Goal: Information Seeking & Learning: Learn about a topic

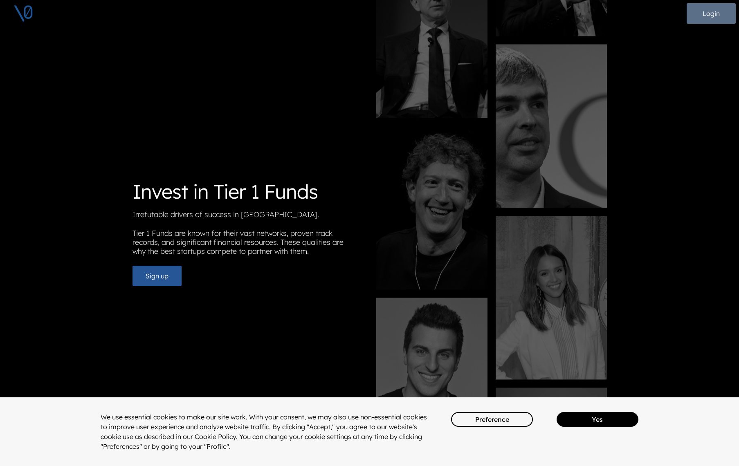
click at [715, 16] on button "Login" at bounding box center [711, 13] width 49 height 20
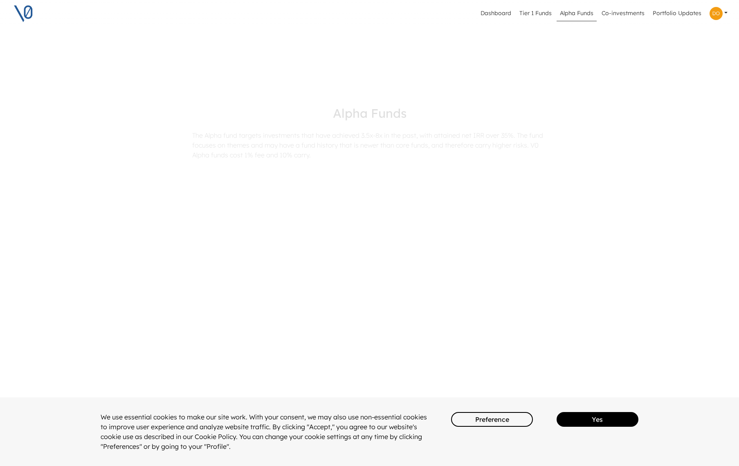
scroll to position [89, 0]
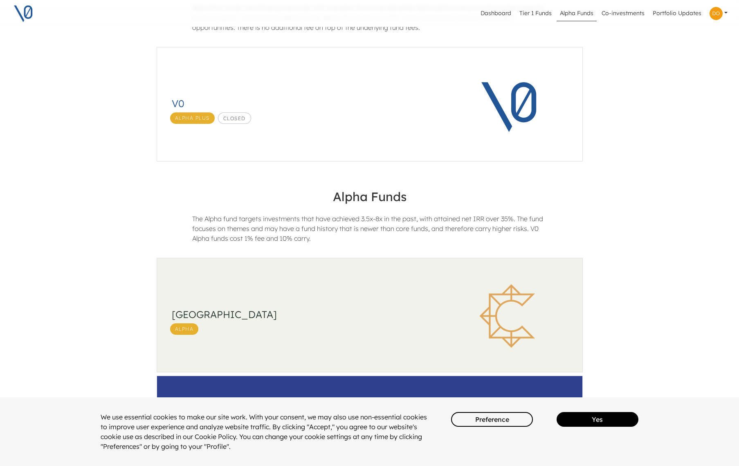
click at [236, 313] on h3 "[GEOGRAPHIC_DATA]" at bounding box center [303, 315] width 262 height 12
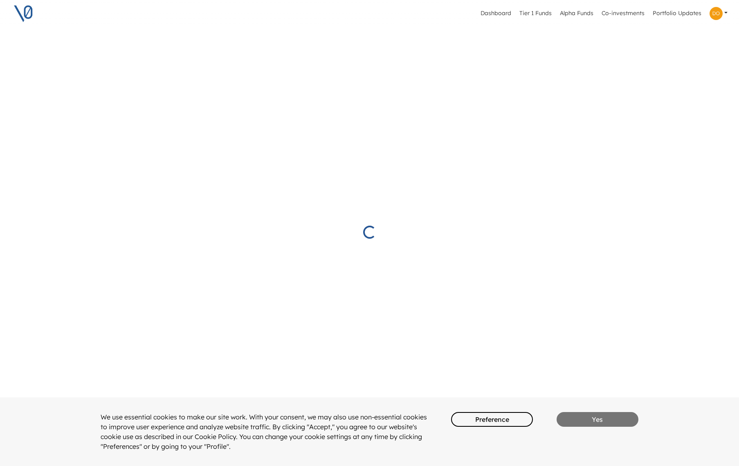
click at [595, 423] on button "Yes" at bounding box center [598, 419] width 82 height 15
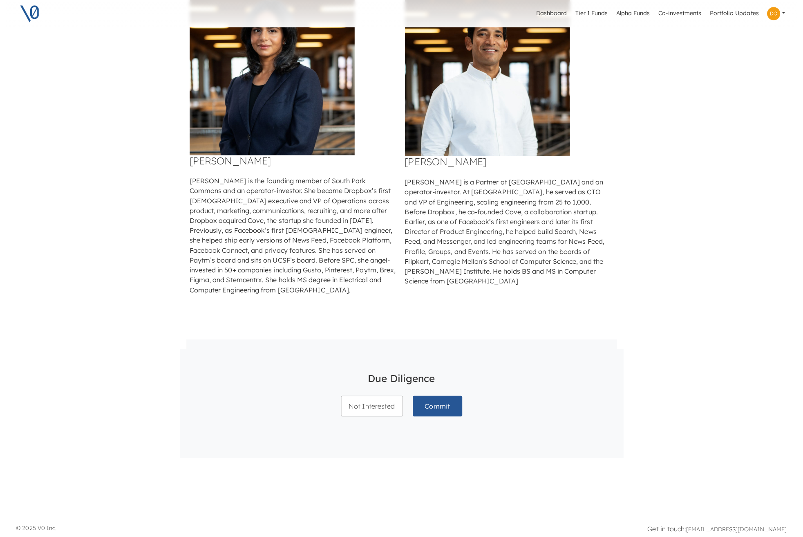
scroll to position [476, 0]
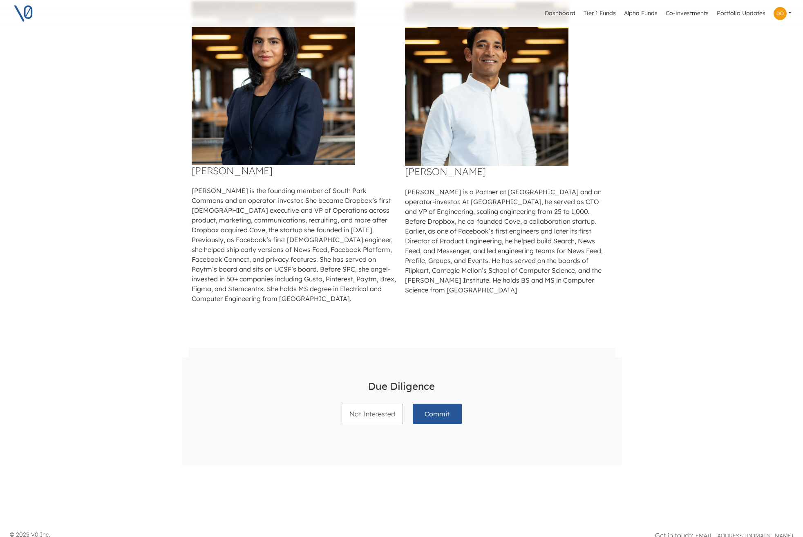
click at [738, 19] on link at bounding box center [783, 14] width 25 height 20
click at [733, 40] on button "Profile" at bounding box center [750, 34] width 81 height 13
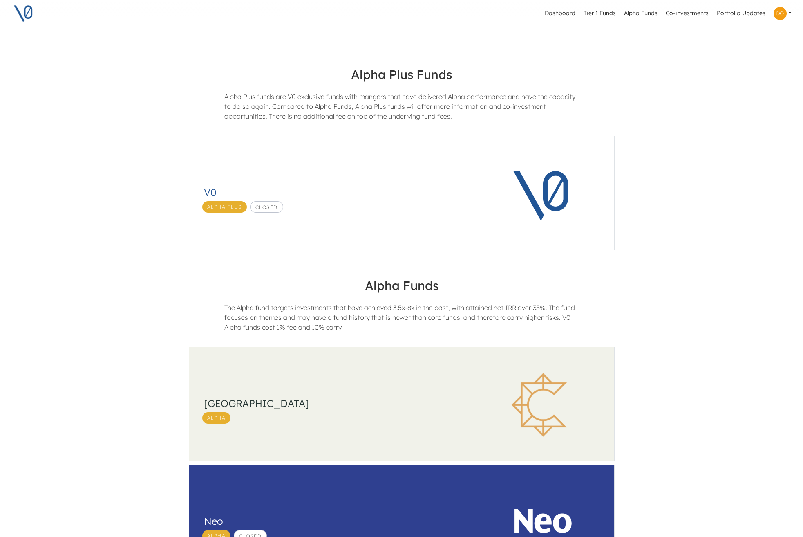
click at [738, 13] on link at bounding box center [783, 14] width 25 height 20
click at [712, 129] on div "Alpha Plus Funds Alpha Plus funds are V0 exclusive funds with mangers that have…" at bounding box center [401, 533] width 803 height 985
click at [352, 392] on div "South Park Commons Alpha" at bounding box center [336, 405] width 264 height 38
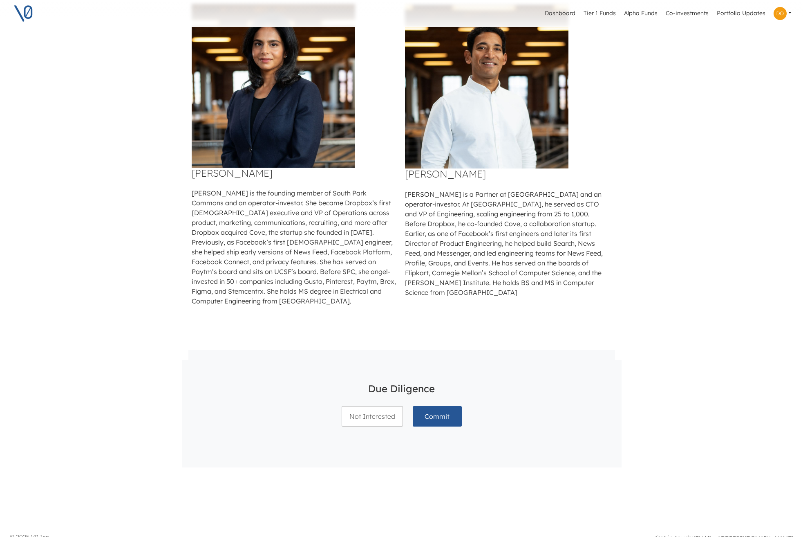
scroll to position [483, 0]
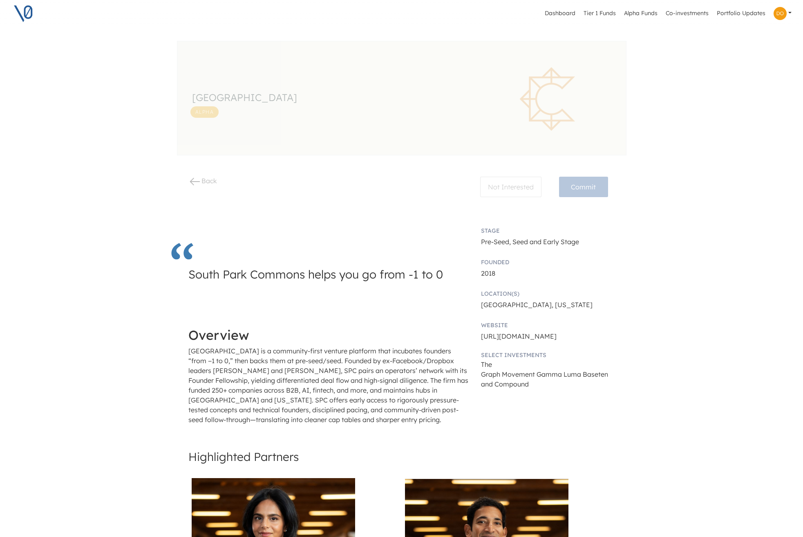
scroll to position [483, 0]
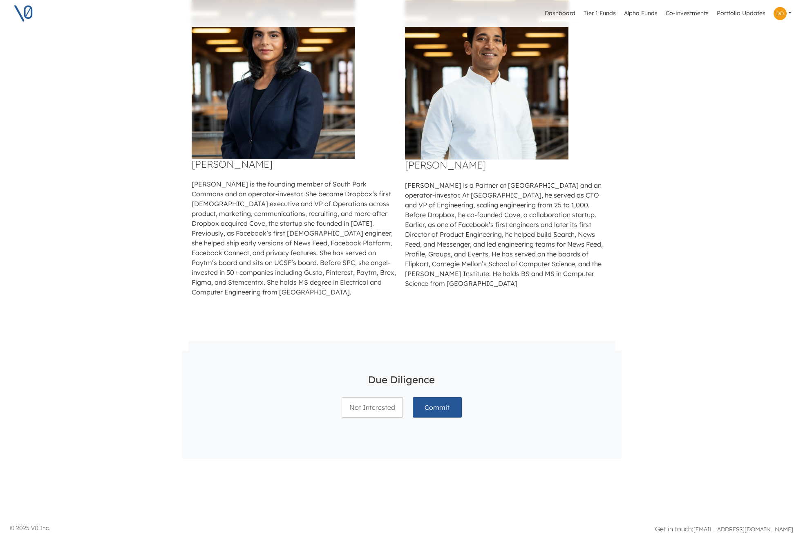
click at [572, 16] on link "Dashboard" at bounding box center [560, 14] width 37 height 16
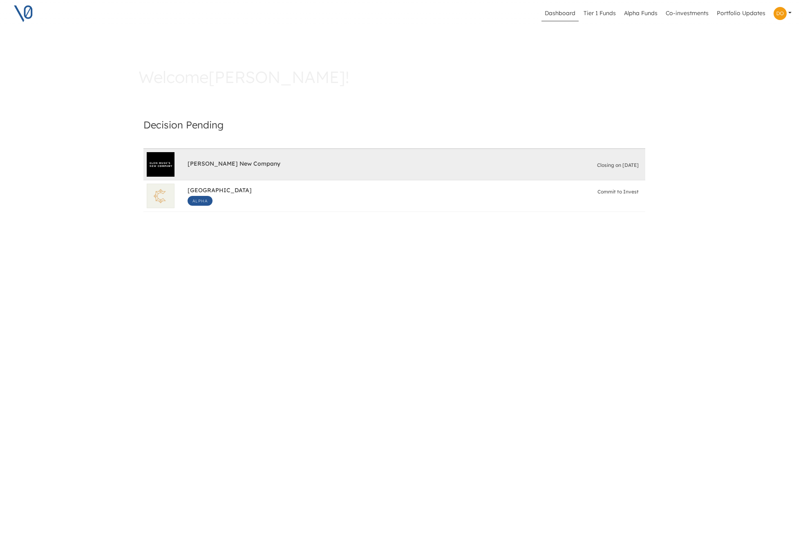
click at [204, 159] on div "[PERSON_NAME] New Company Closing on [DATE]" at bounding box center [415, 164] width 455 height 16
